Goal: Information Seeking & Learning: Learn about a topic

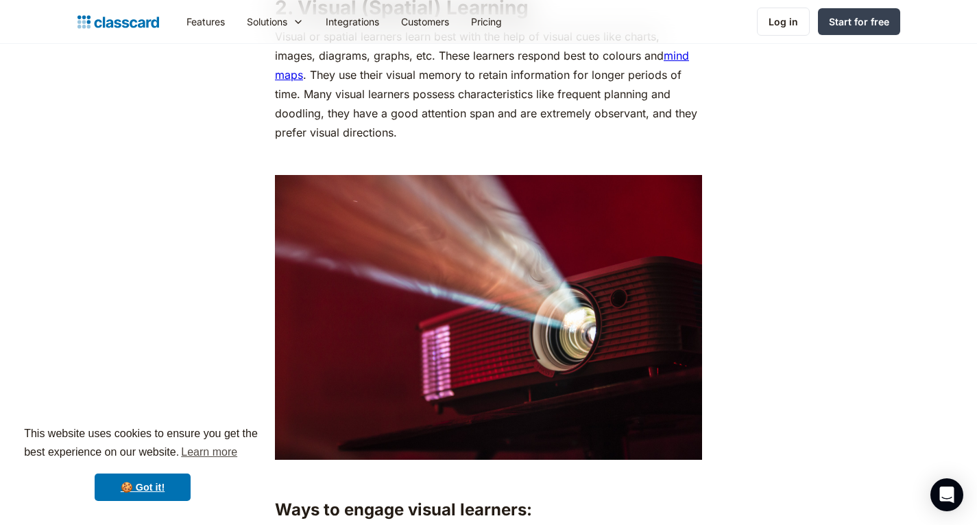
scroll to position [1928, 0]
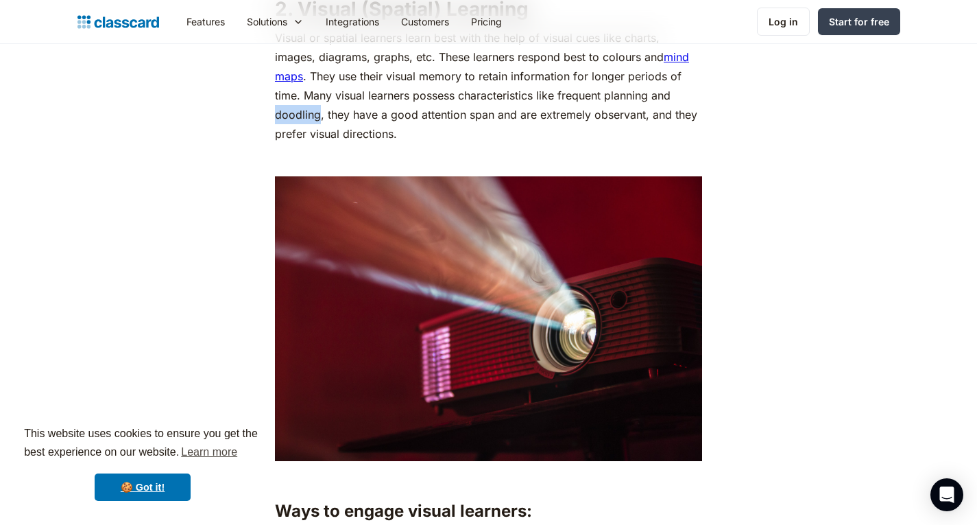
drag, startPoint x: 272, startPoint y: 112, endPoint x: 318, endPoint y: 115, distance: 46.8
copy p "doodling"
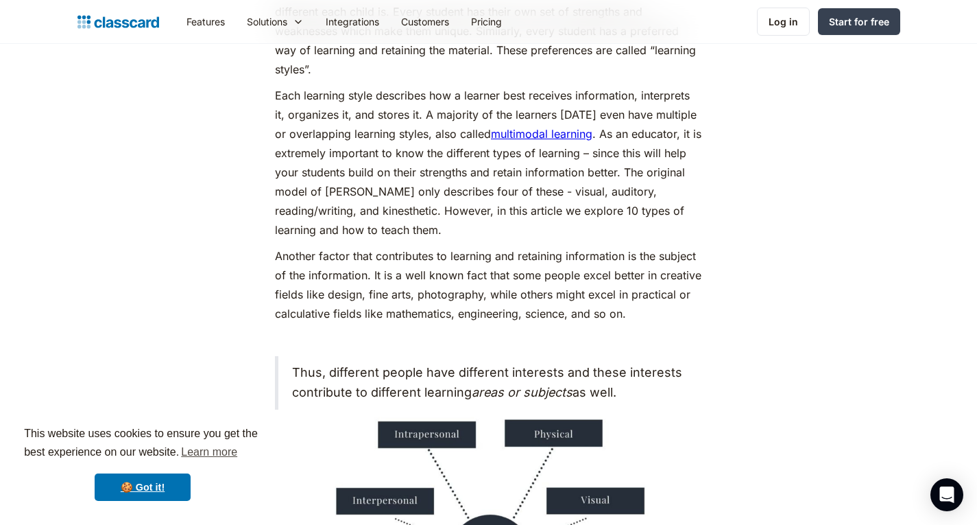
scroll to position [858, 0]
